Goal: Transaction & Acquisition: Subscribe to service/newsletter

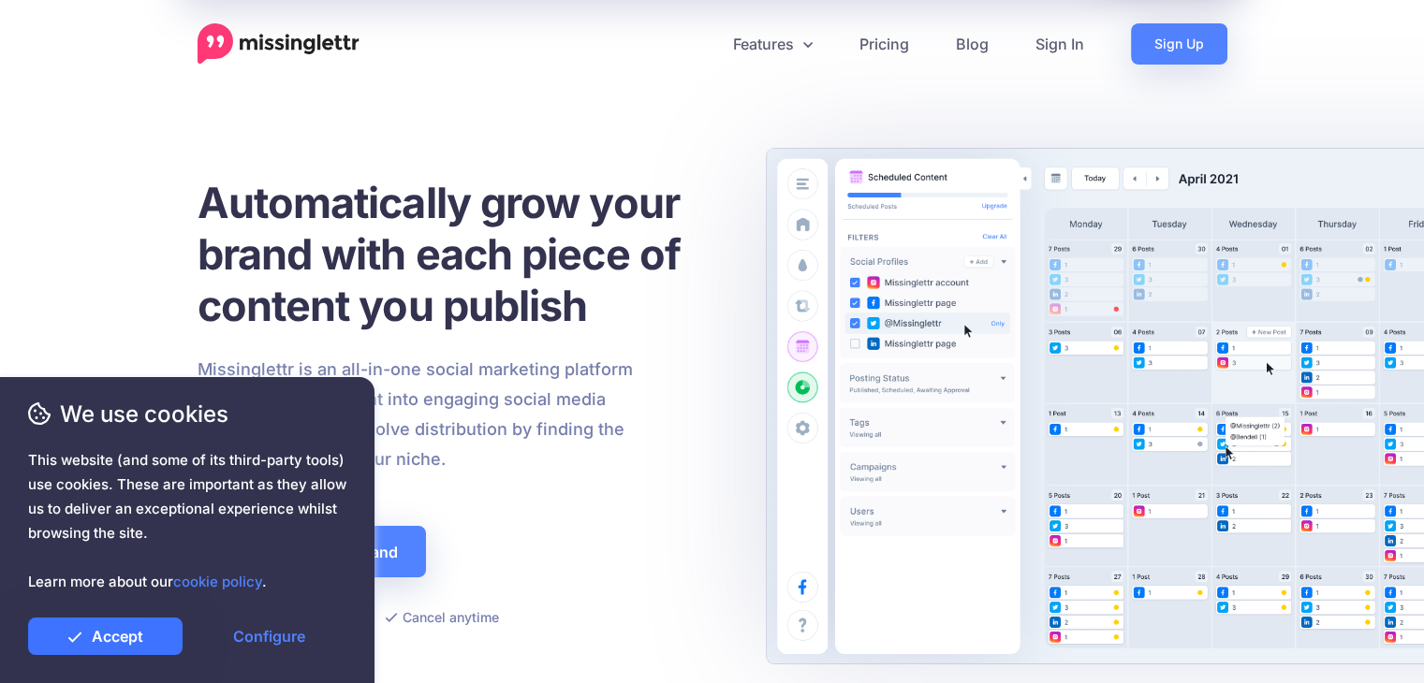
click at [139, 546] on link "Accept" at bounding box center [105, 636] width 154 height 37
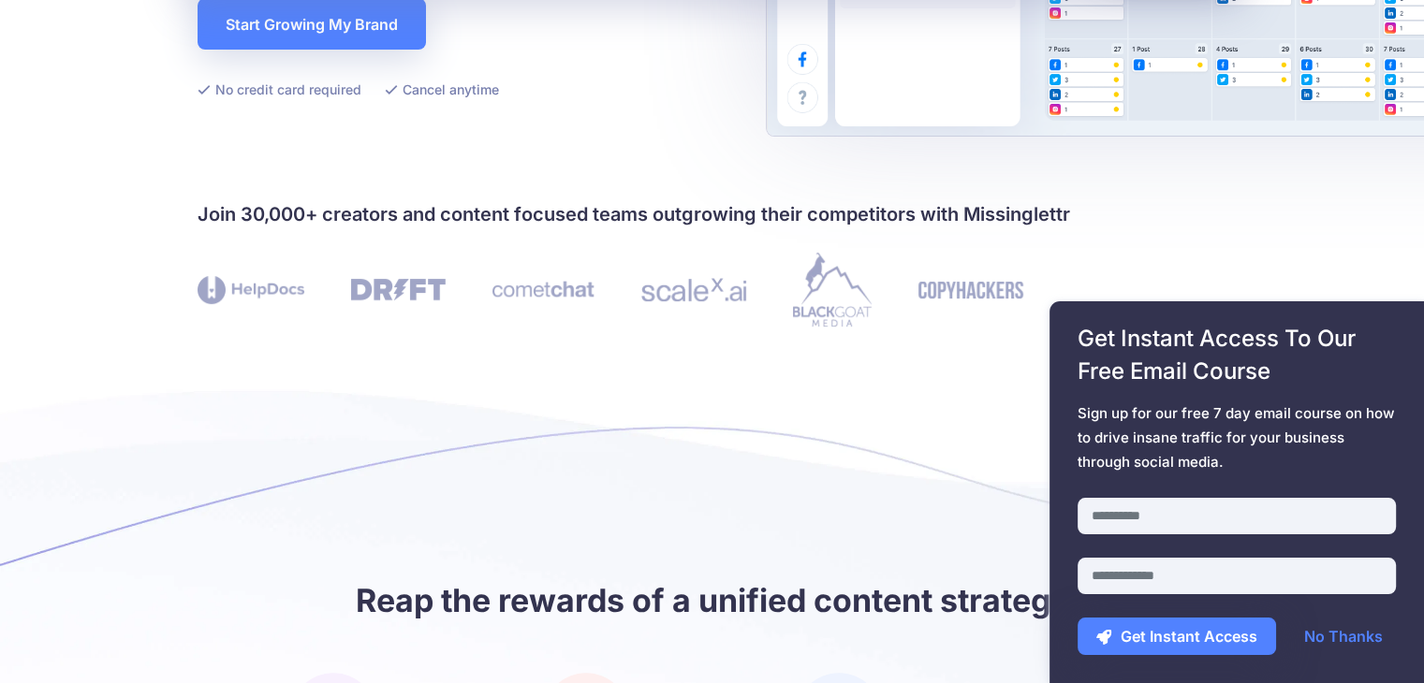
scroll to position [562, 0]
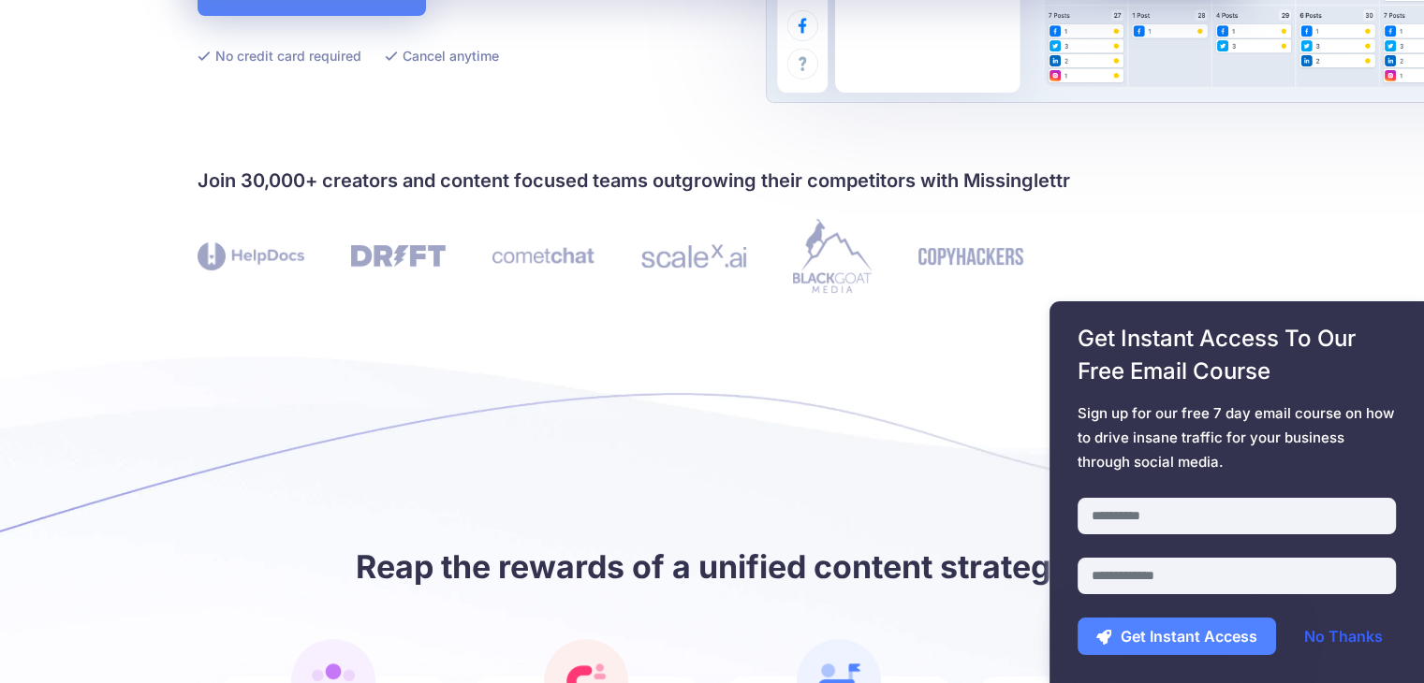
click at [1137, 546] on link "No Thanks" at bounding box center [1343, 636] width 116 height 37
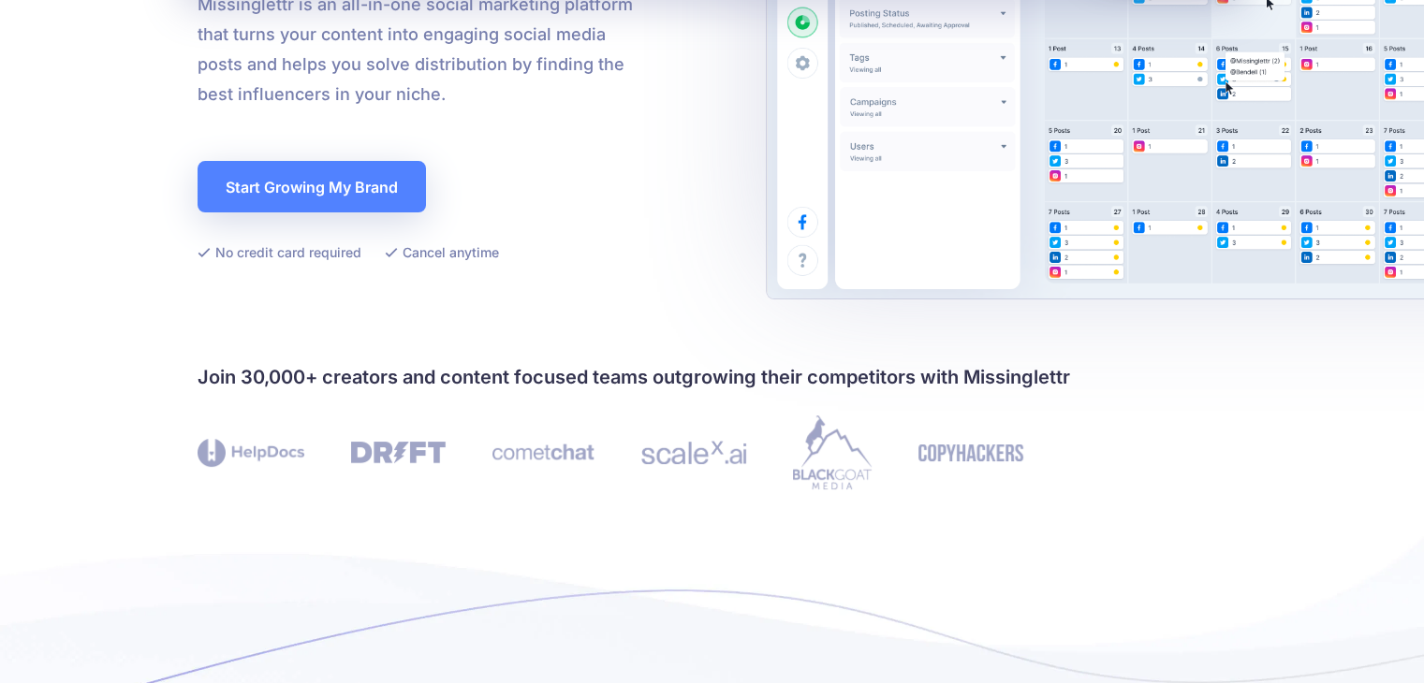
scroll to position [0, 0]
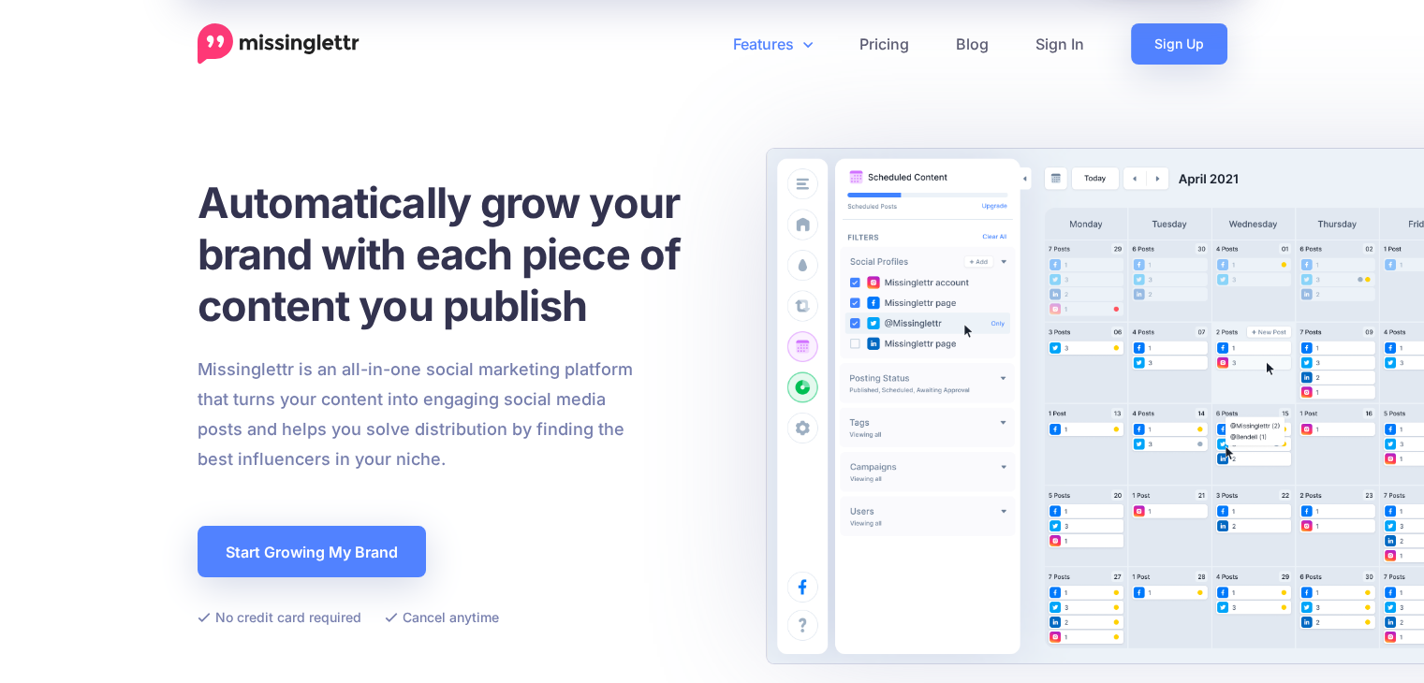
click at [795, 36] on link "Features" at bounding box center [773, 43] width 126 height 41
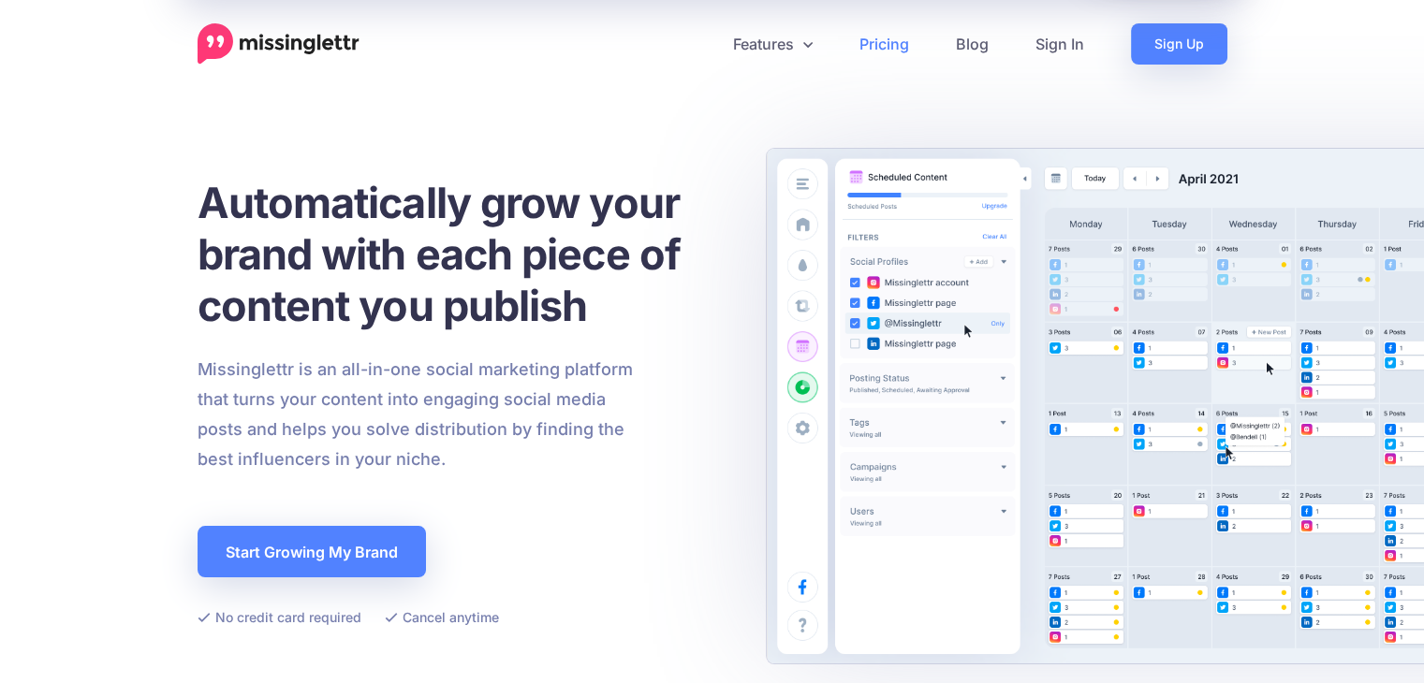
click at [903, 35] on link "Pricing" at bounding box center [884, 43] width 96 height 41
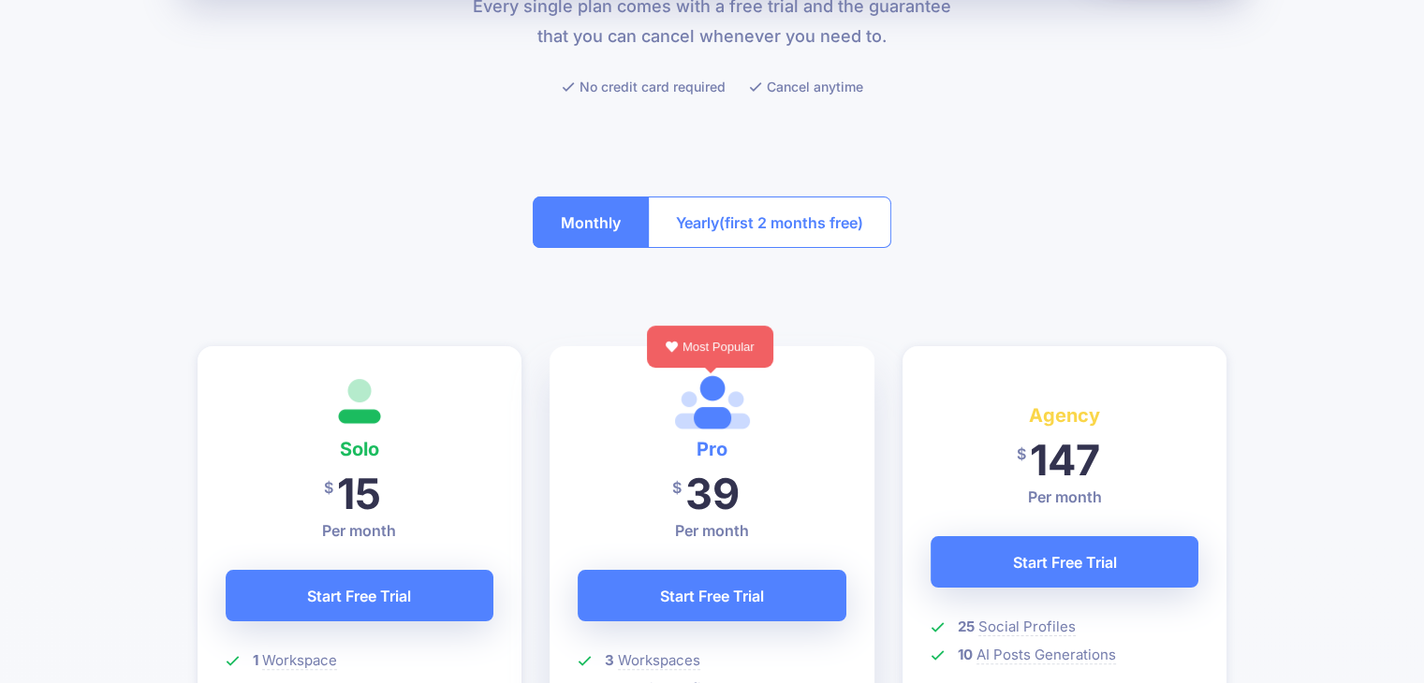
scroll to position [374, 0]
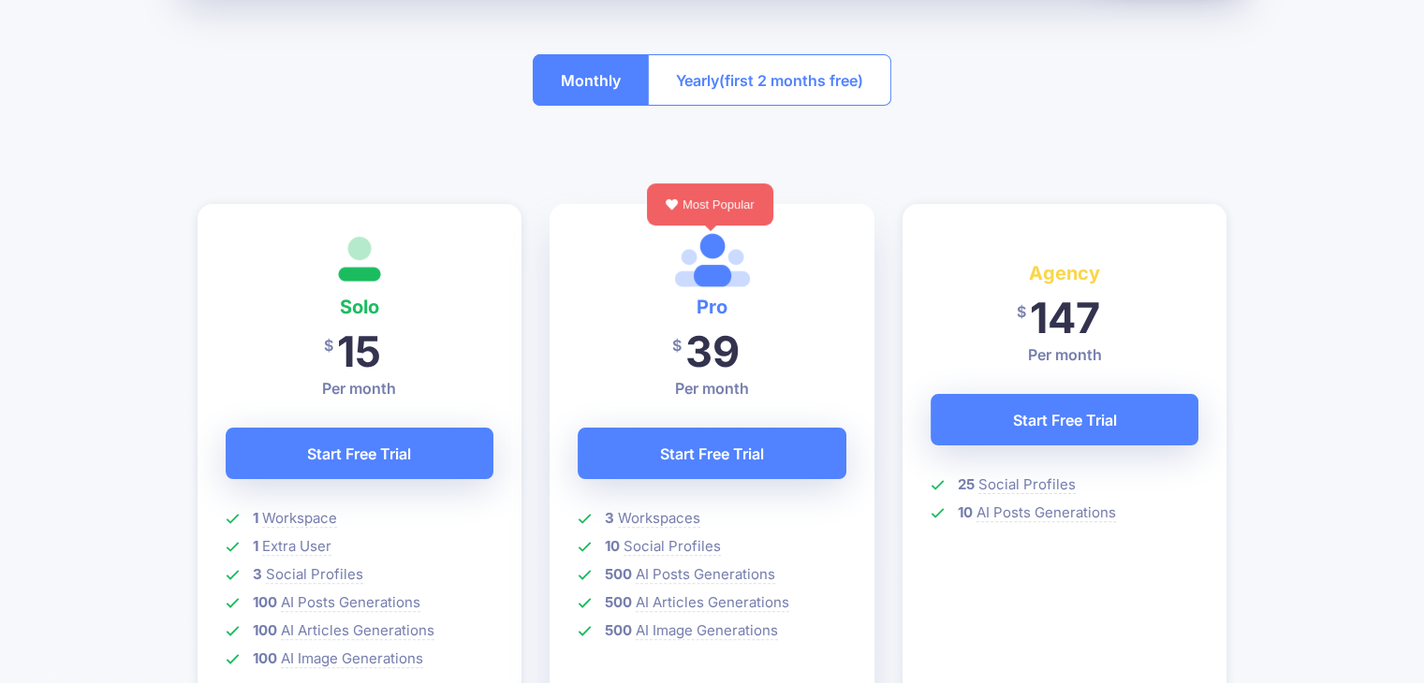
click at [780, 92] on span "(first 2 months free)" at bounding box center [791, 81] width 144 height 30
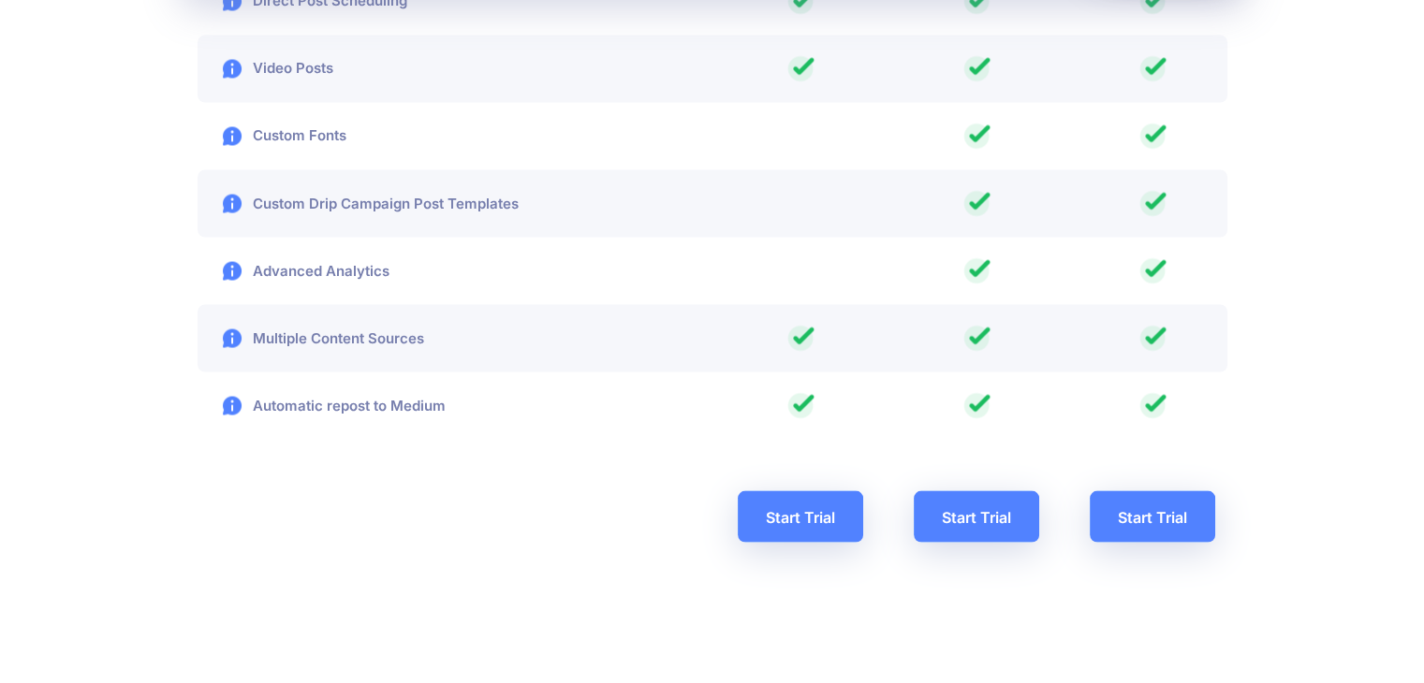
scroll to position [3370, 0]
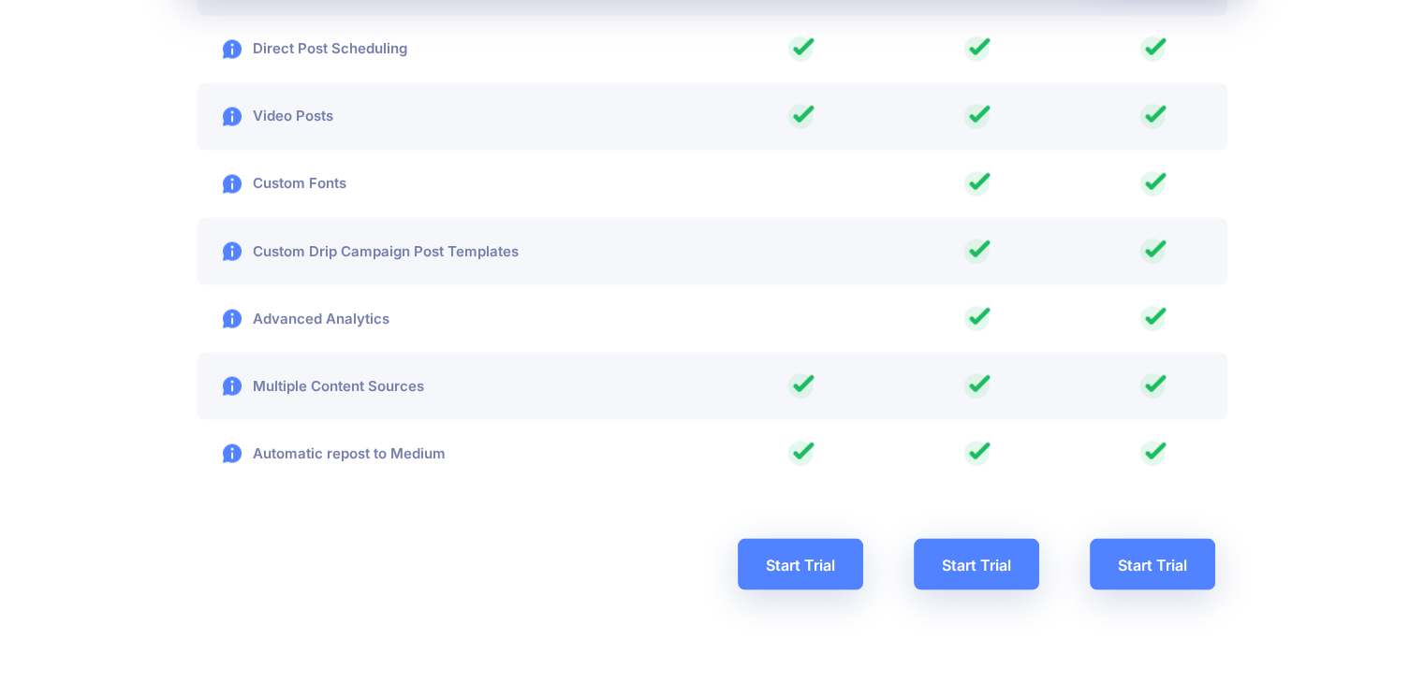
scroll to position [3276, 0]
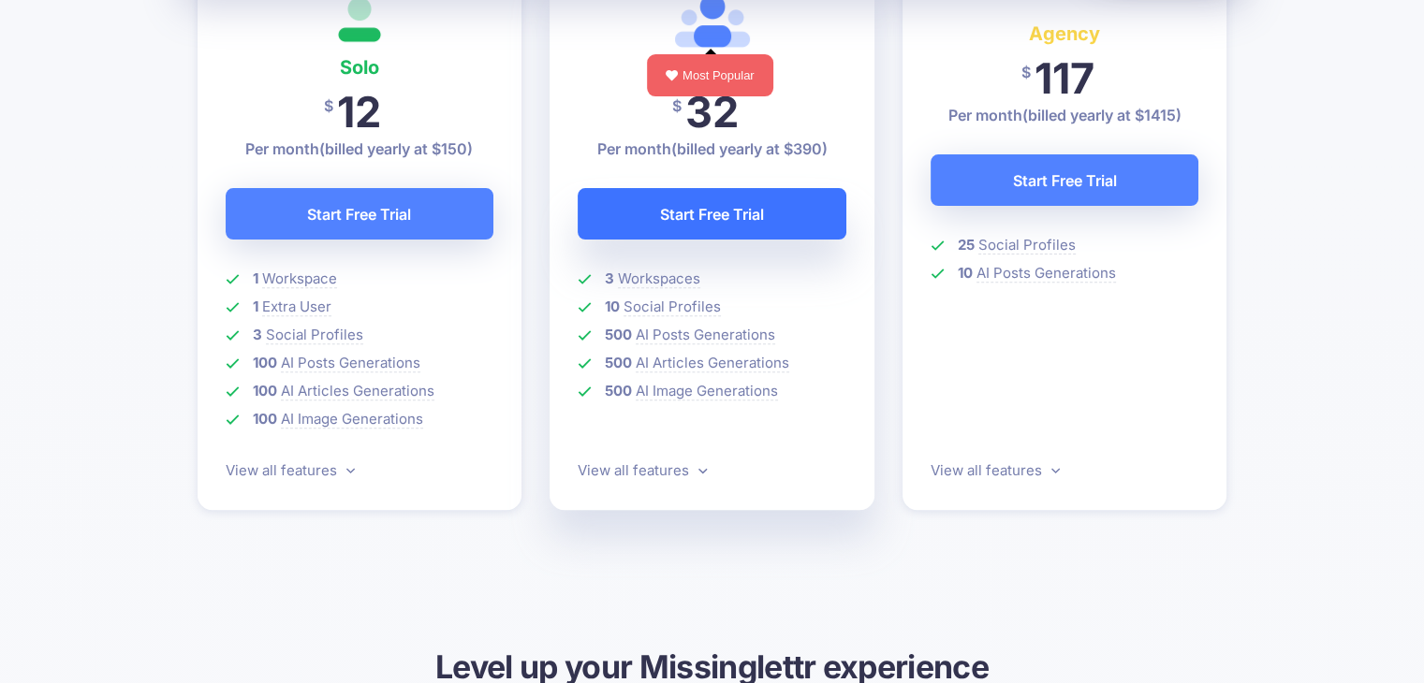
scroll to position [562, 0]
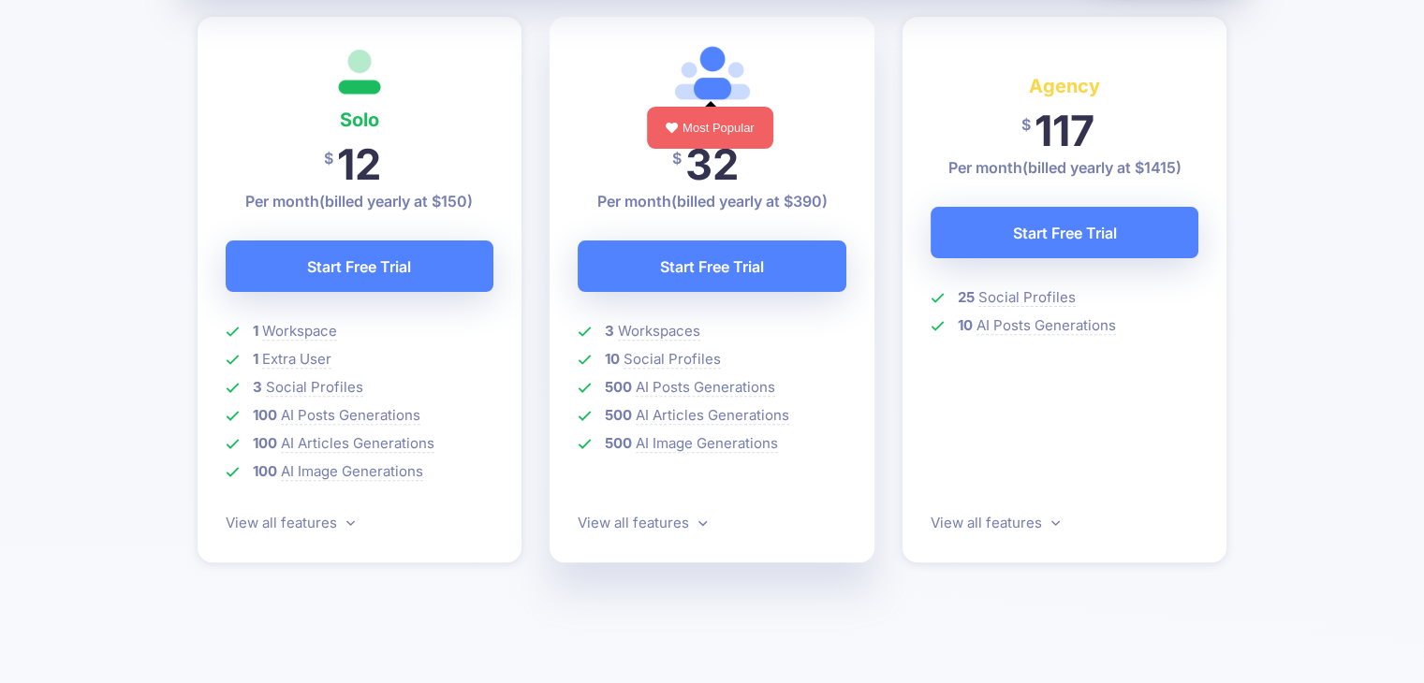
drag, startPoint x: 689, startPoint y: 516, endPoint x: 699, endPoint y: 516, distance: 10.3
click at [691, 516] on link "View all features" at bounding box center [642, 523] width 129 height 18
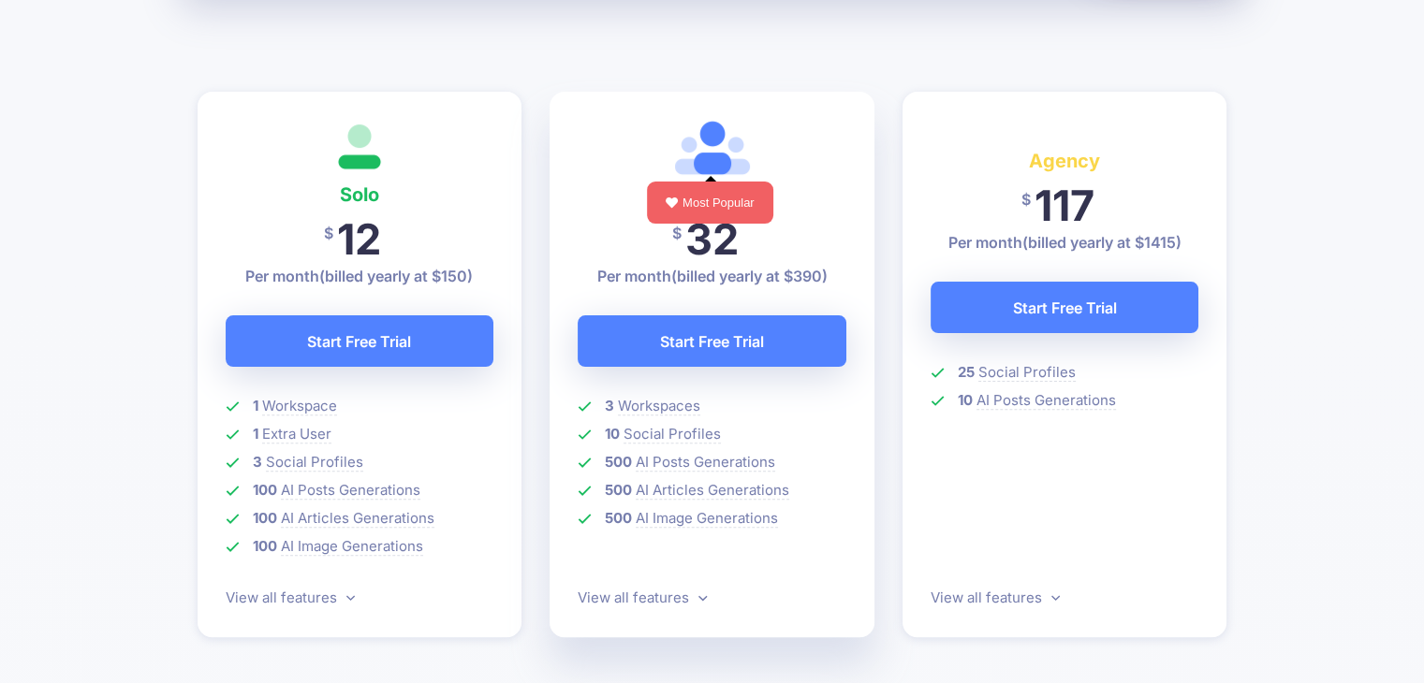
scroll to position [336, 0]
